Goal: Task Accomplishment & Management: Manage account settings

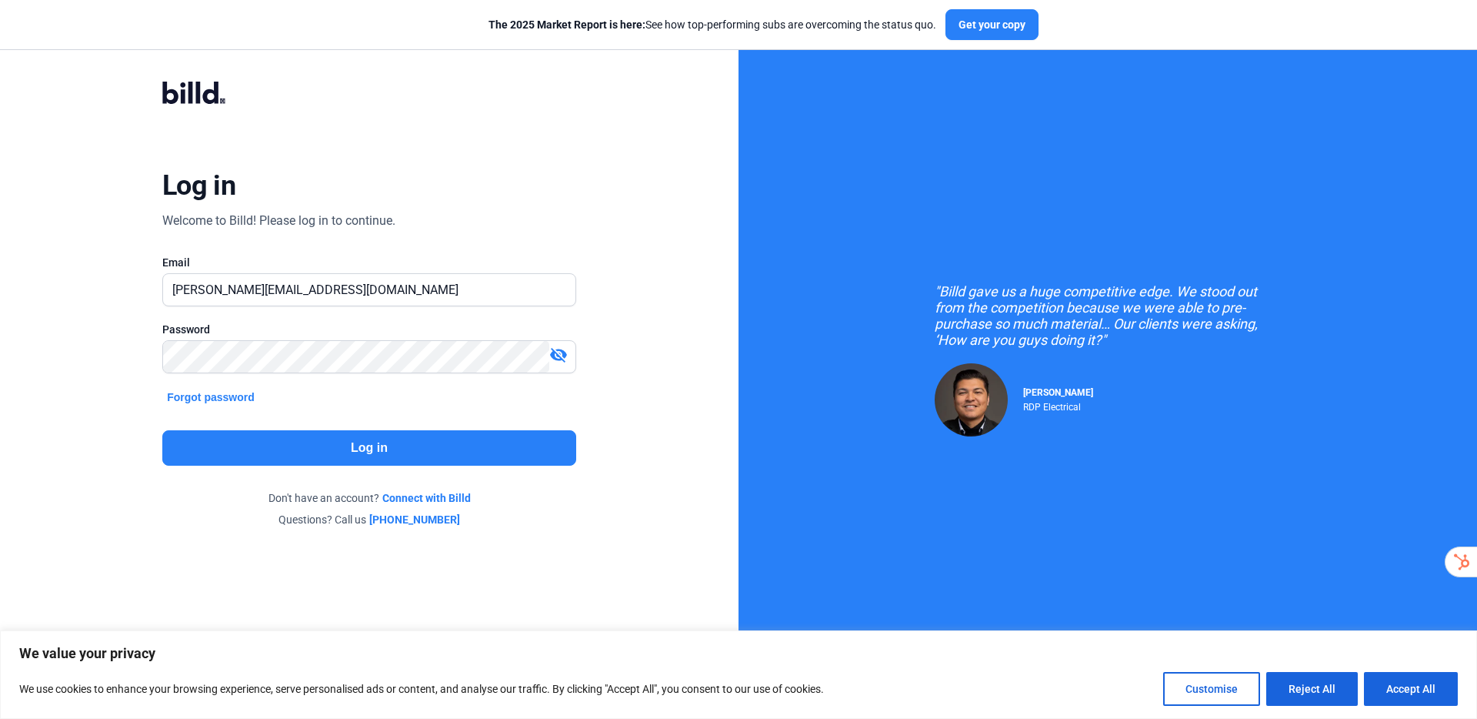
click at [335, 455] on button "Log in" at bounding box center [369, 447] width 414 height 35
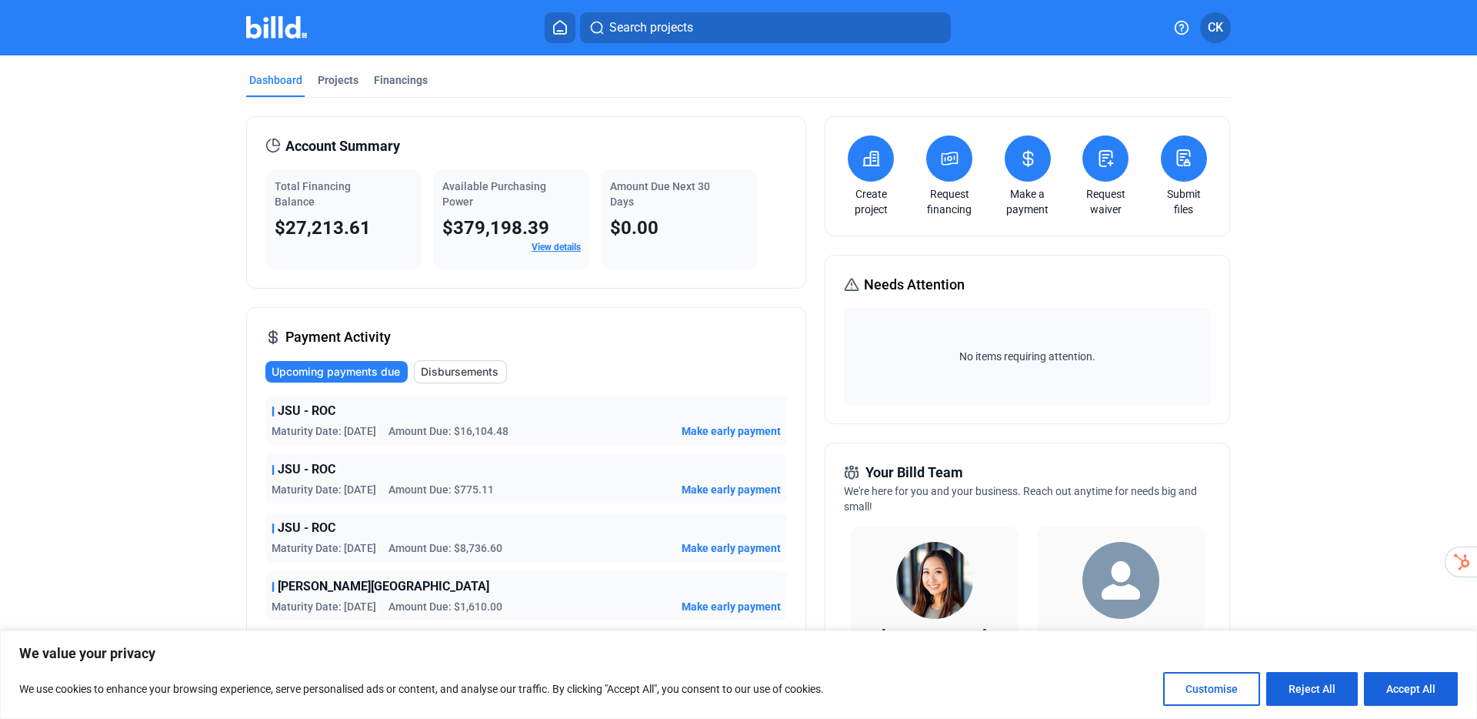
click at [757, 76] on div "Dashboard Projects Financings" at bounding box center [738, 84] width 985 height 25
click at [346, 78] on div "Projects" at bounding box center [338, 79] width 41 height 15
